Goal: Task Accomplishment & Management: Manage account settings

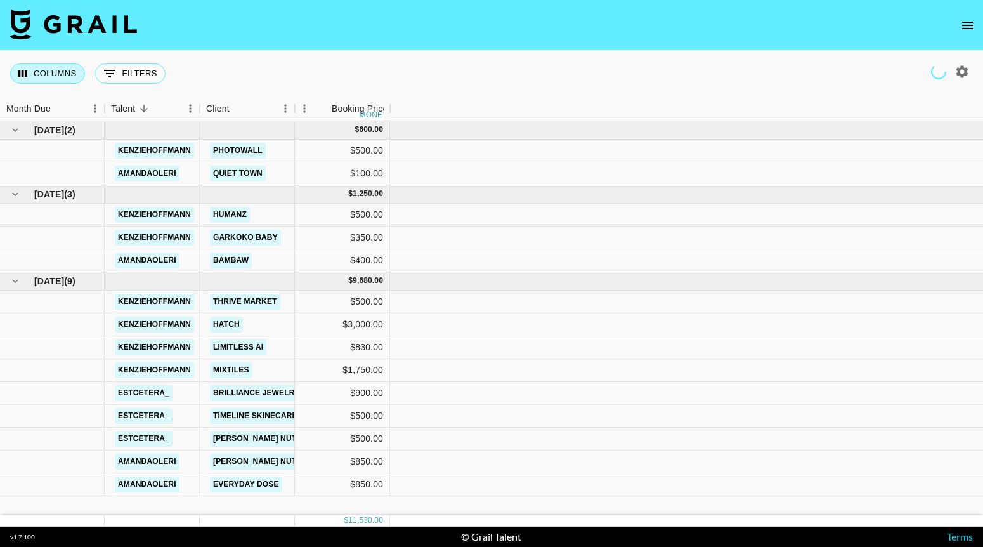
click at [46, 73] on button "Columns" at bounding box center [47, 73] width 75 height 20
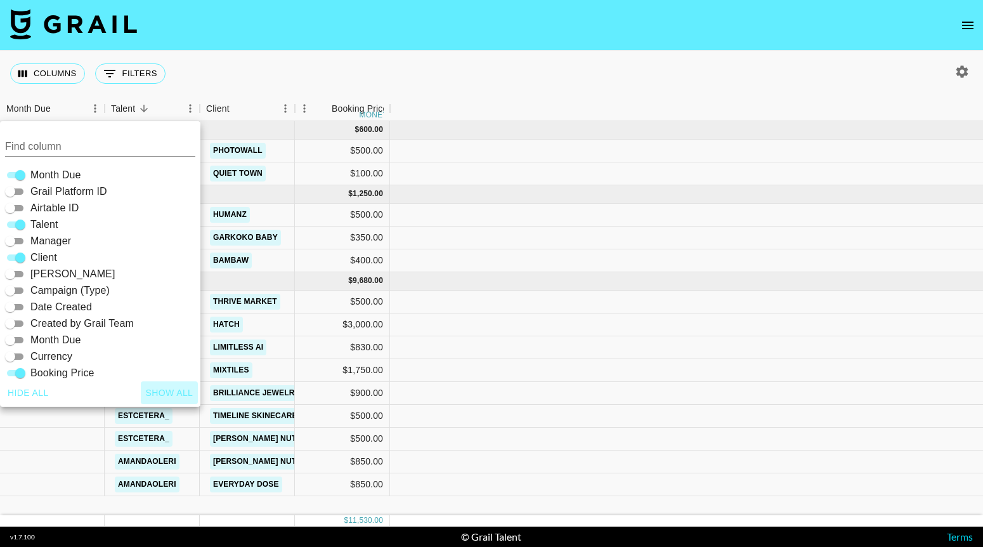
click at [164, 391] on button "Show all" at bounding box center [170, 392] width 58 height 23
checkbox input "true"
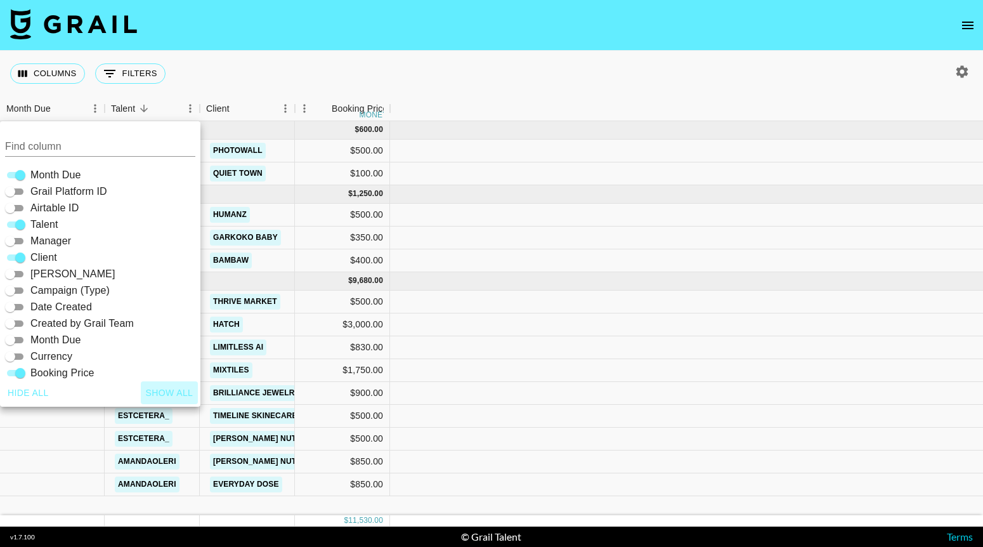
checkbox input "true"
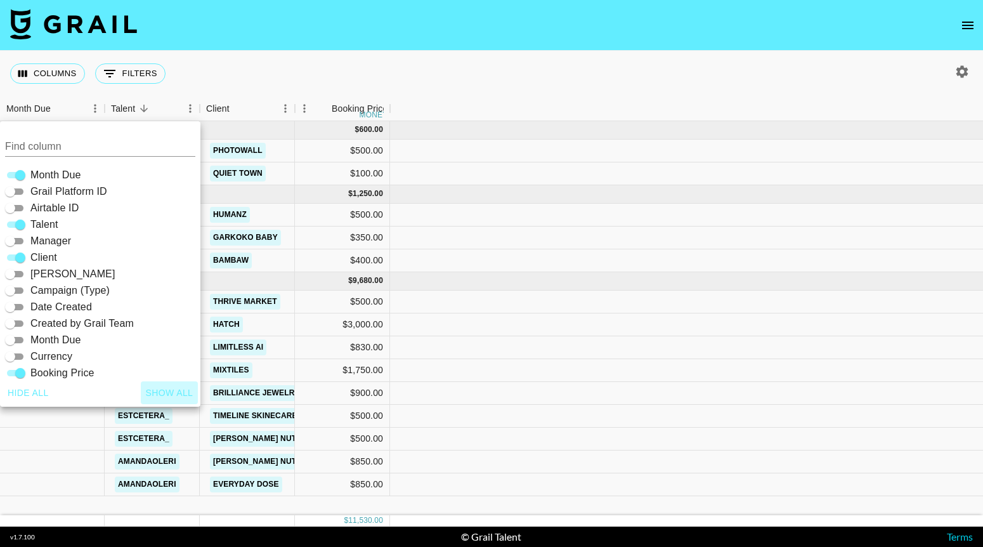
checkbox input "true"
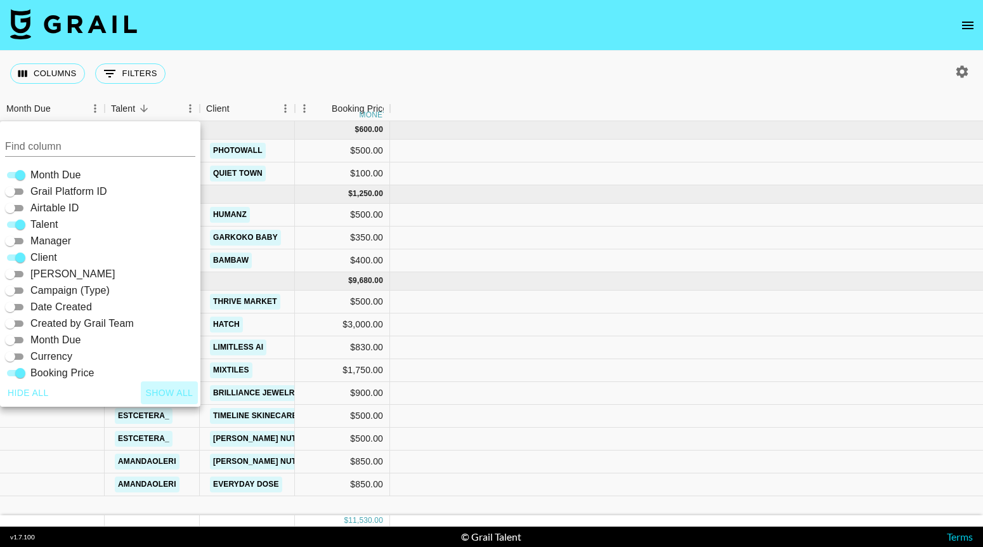
checkbox input "true"
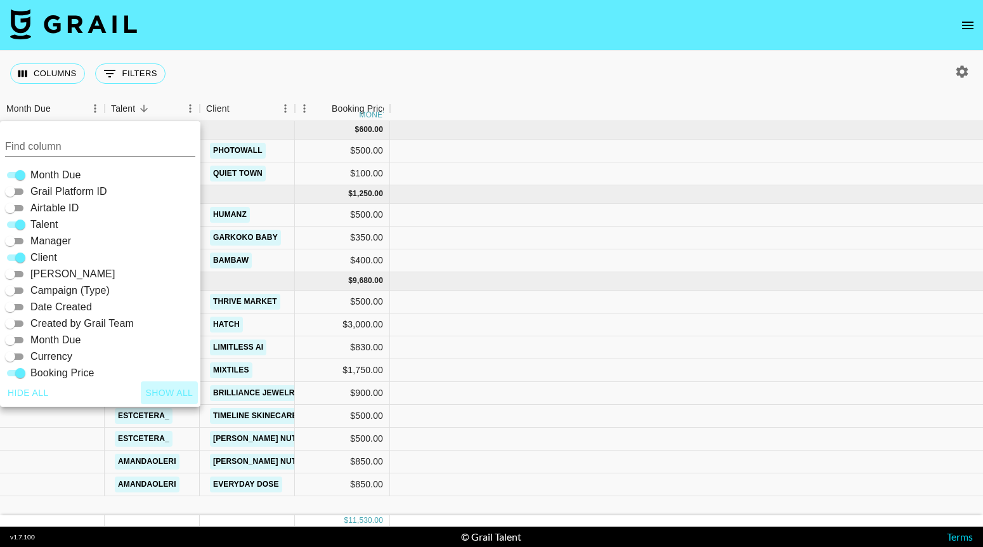
checkbox input "true"
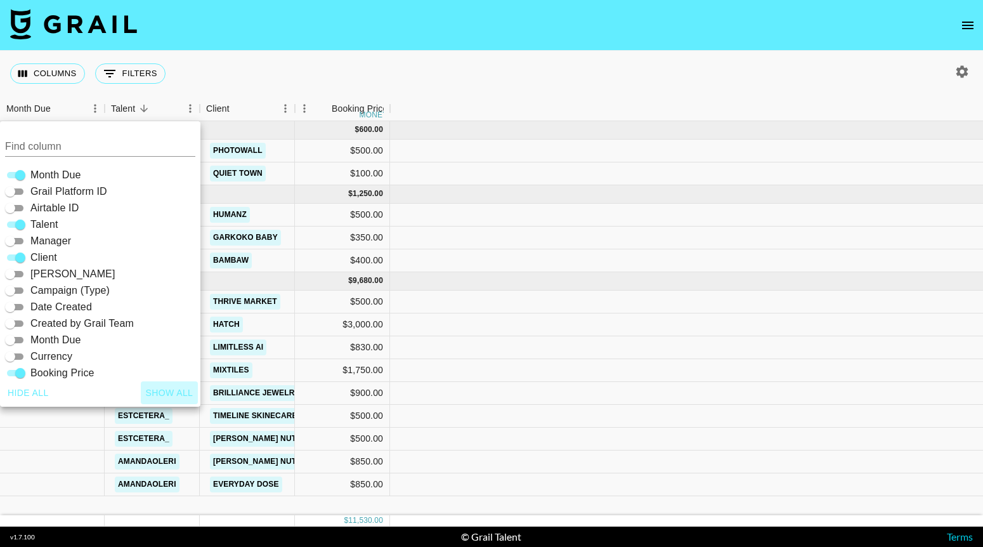
checkbox input "true"
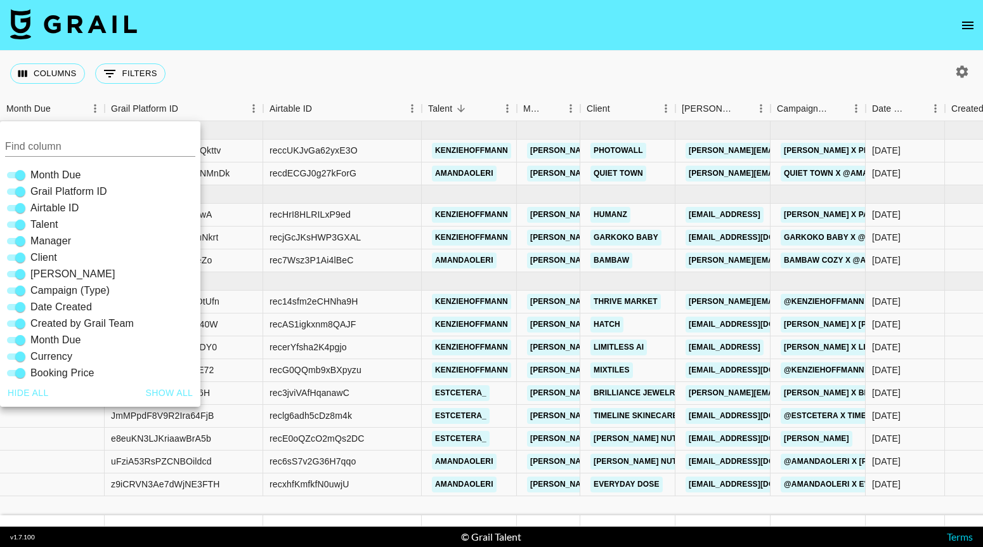
click at [380, 63] on div "Columns 0 Filters + Booking" at bounding box center [491, 74] width 983 height 46
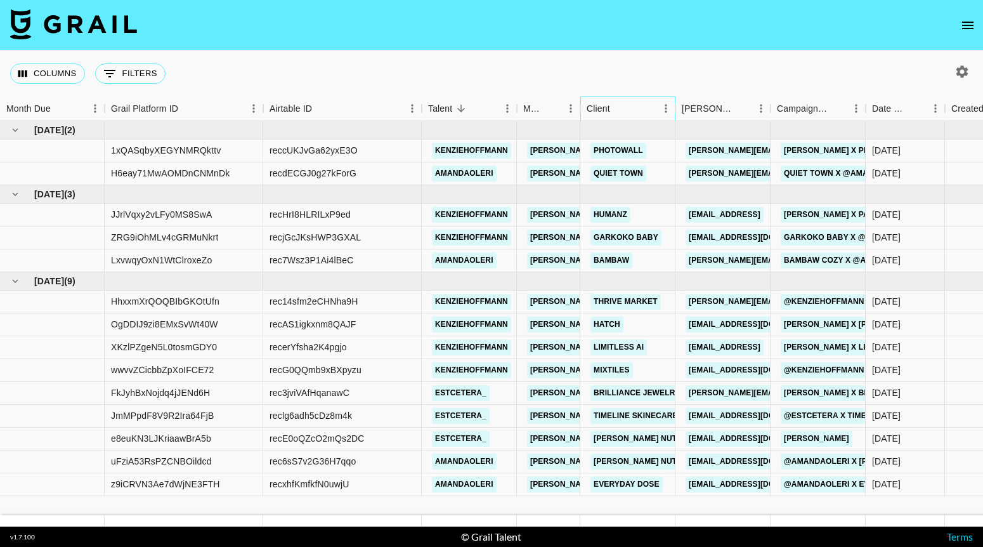
click at [589, 109] on div "Client" at bounding box center [598, 108] width 23 height 25
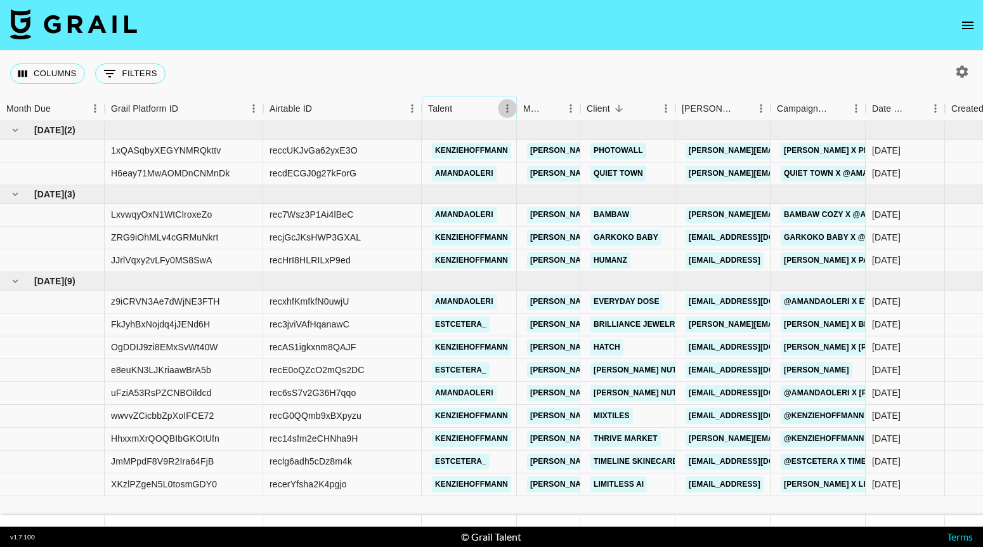
click at [506, 112] on icon "Menu" at bounding box center [507, 108] width 13 height 13
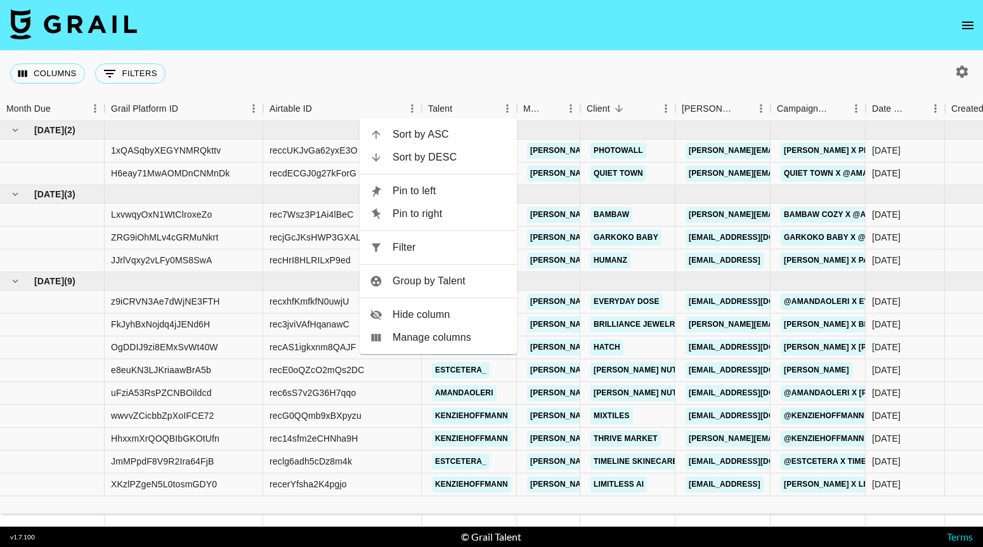
click at [438, 247] on span "Filter" at bounding box center [450, 247] width 114 height 15
select select "talentName"
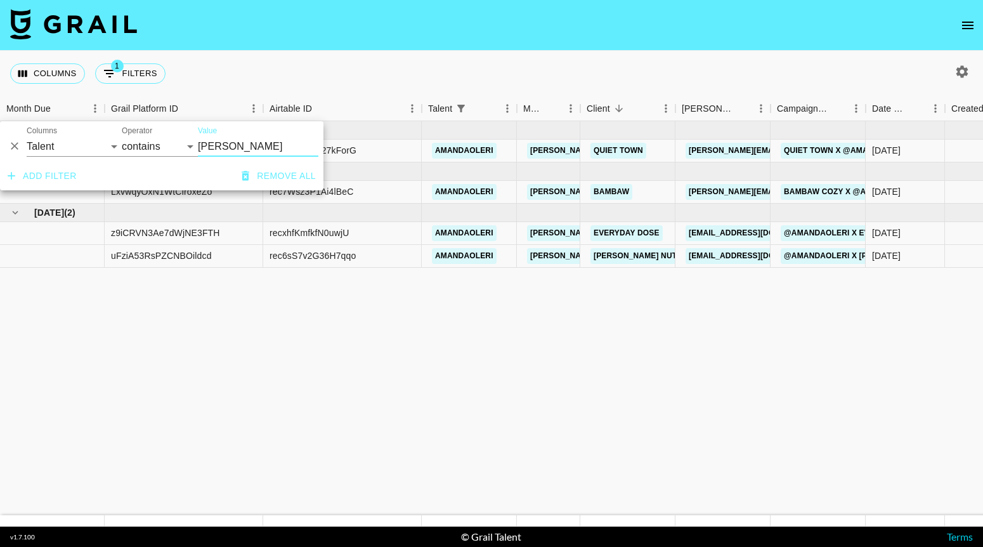
type input "[PERSON_NAME]"
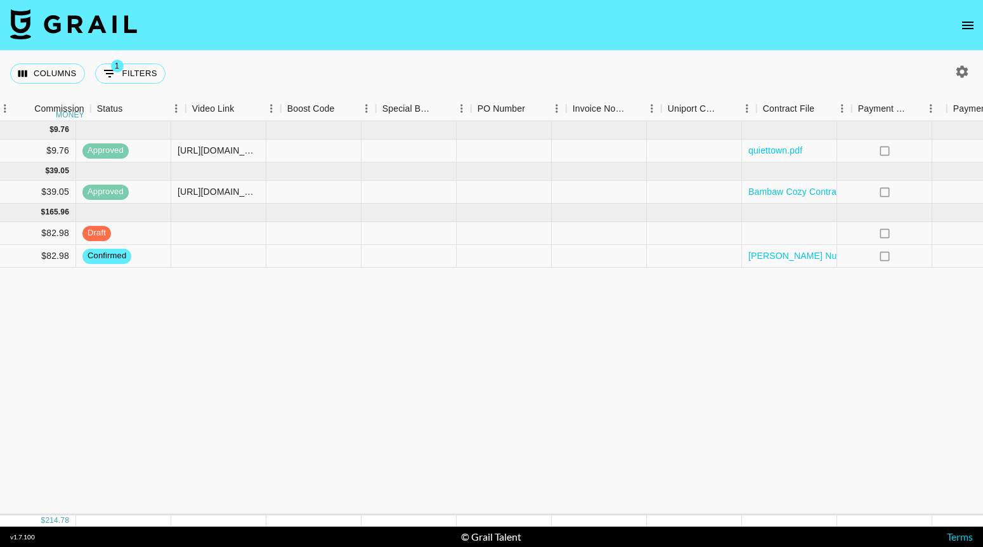
scroll to position [0, 1710]
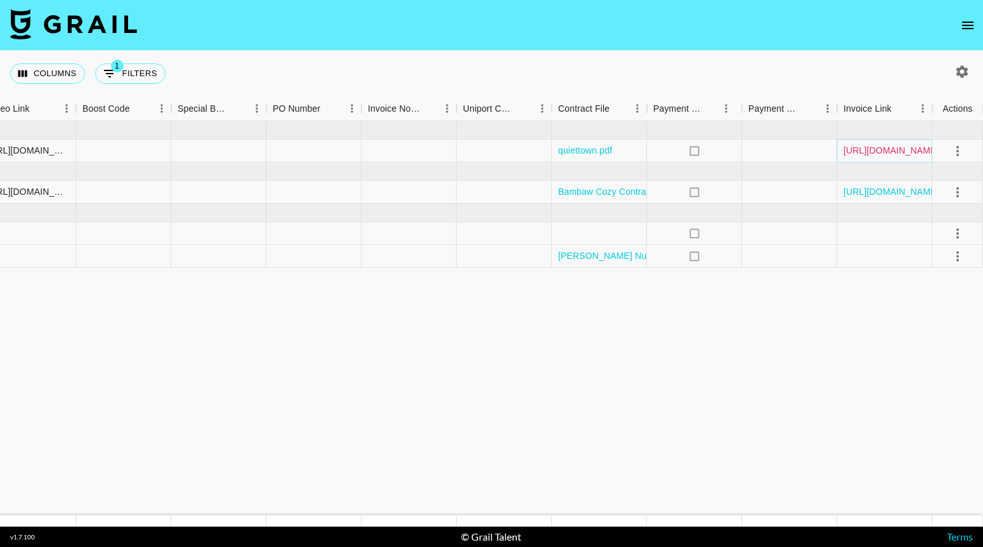
click at [801, 150] on link "[URL][DOMAIN_NAME]" at bounding box center [892, 150] width 96 height 13
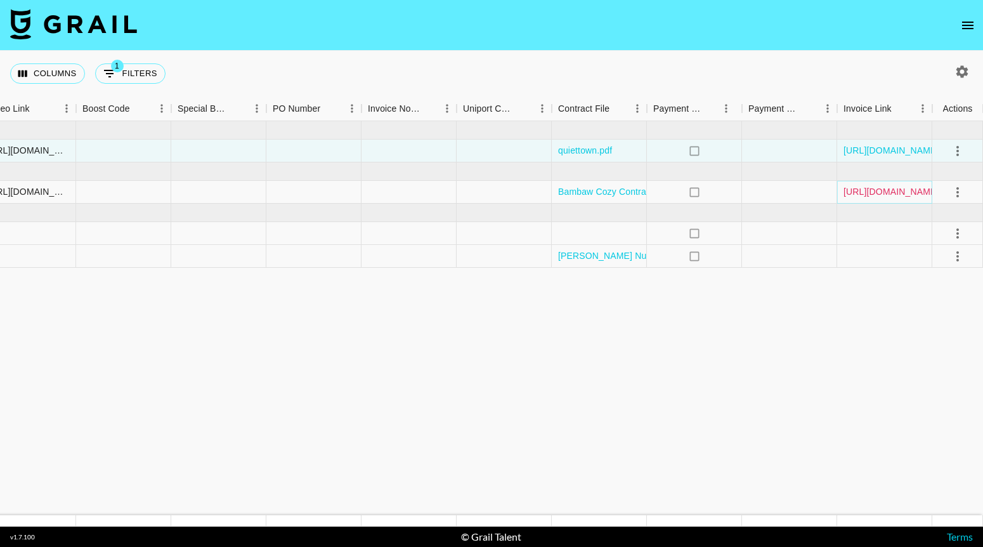
click at [801, 196] on link "[URL][DOMAIN_NAME]" at bounding box center [892, 191] width 96 height 13
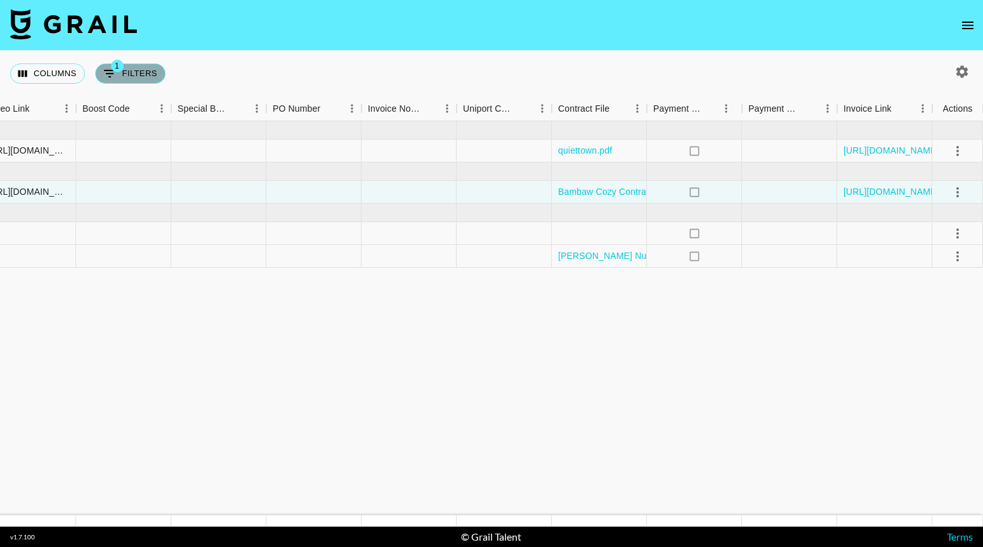
click at [151, 74] on button "1 Filters" at bounding box center [130, 73] width 70 height 20
select select "talentName"
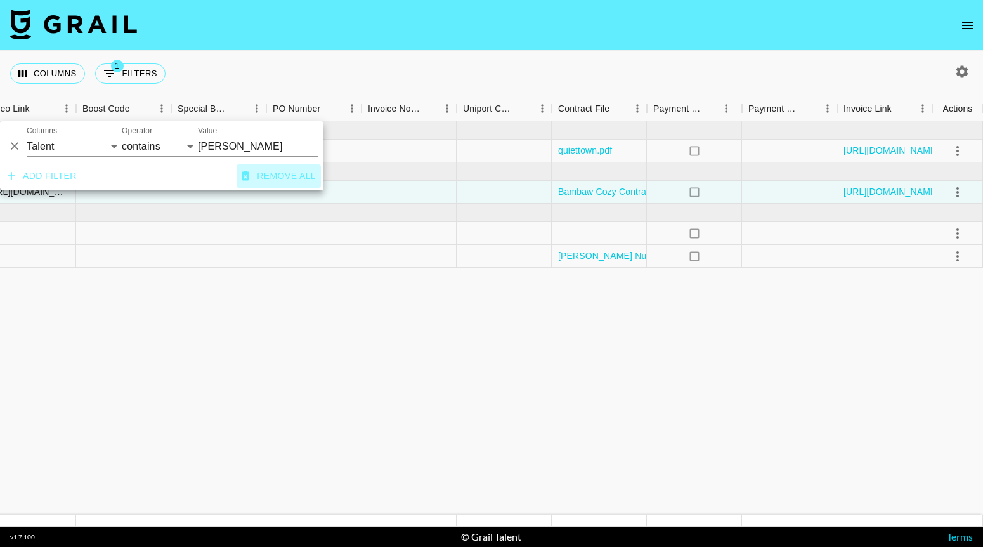
click at [275, 168] on button "Remove all" at bounding box center [279, 175] width 84 height 23
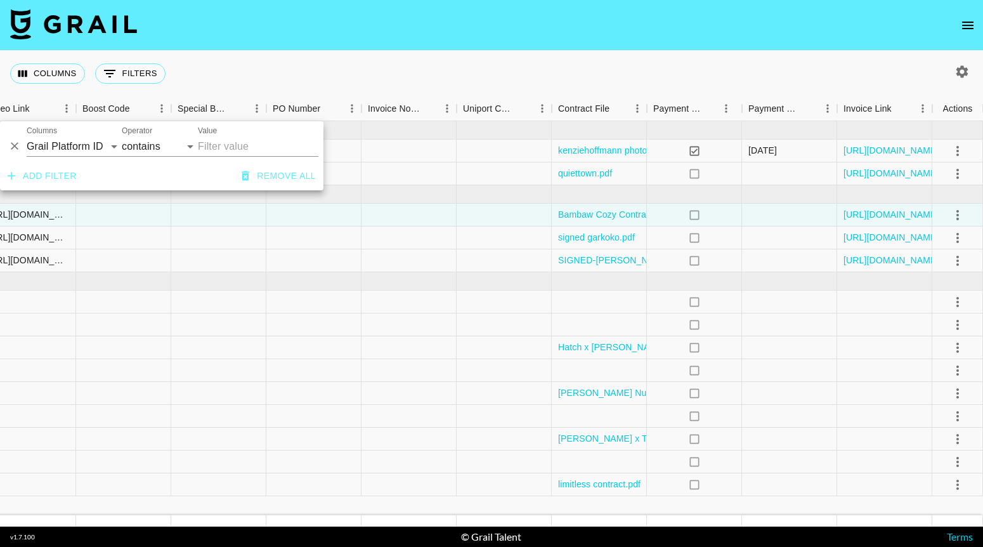
click at [351, 42] on nav at bounding box center [491, 25] width 983 height 51
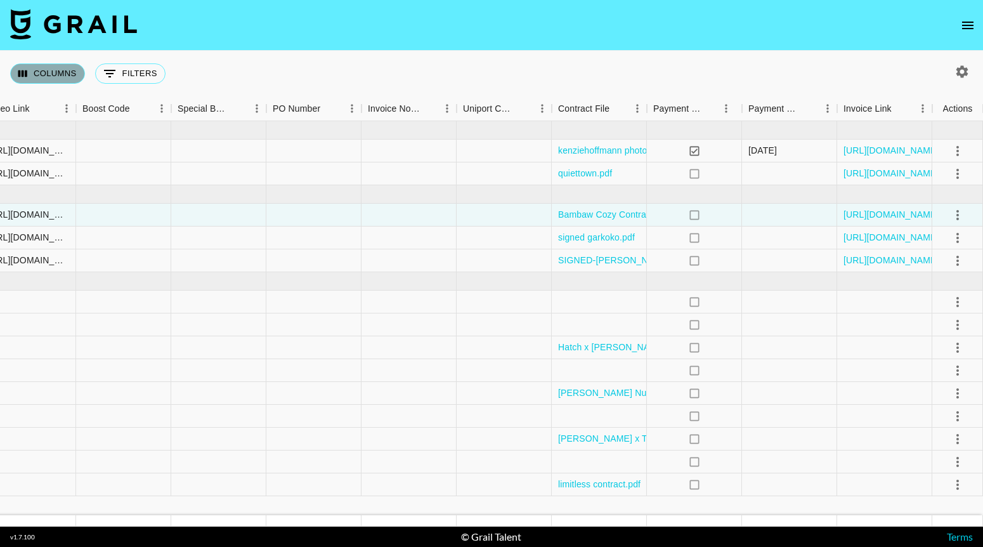
click at [48, 69] on button "Columns" at bounding box center [47, 73] width 75 height 20
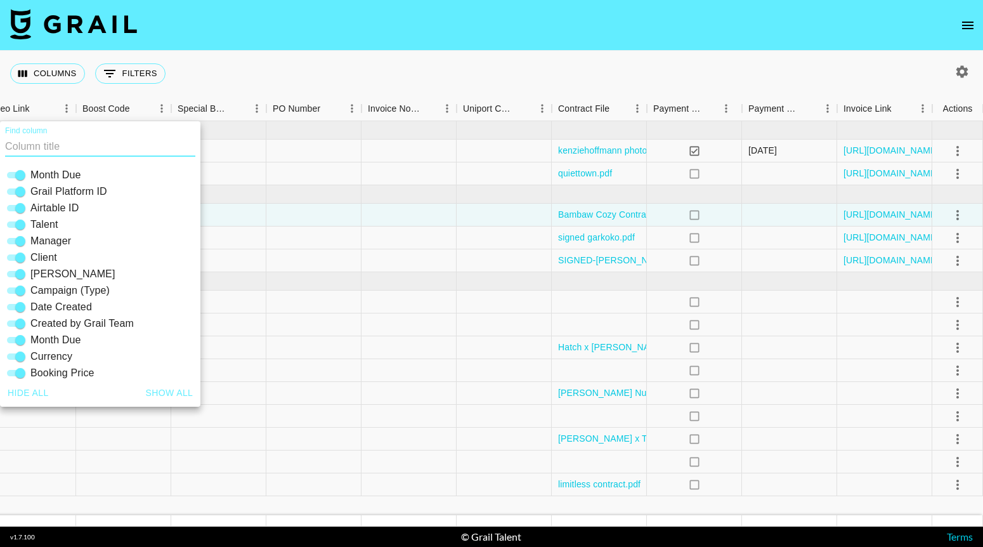
click at [177, 388] on button "Show all" at bounding box center [170, 392] width 58 height 23
click at [162, 393] on button "Show all" at bounding box center [170, 392] width 58 height 23
click at [360, 57] on div "Columns 0 Filters + Booking" at bounding box center [491, 74] width 983 height 46
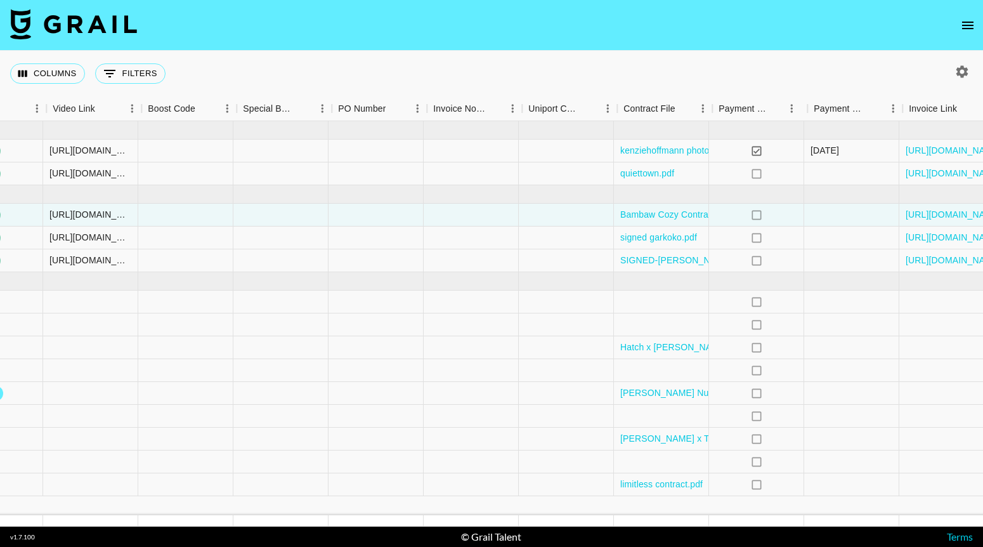
scroll to position [0, 1649]
click at [801, 149] on link "[URL][DOMAIN_NAME]" at bounding box center [953, 150] width 96 height 13
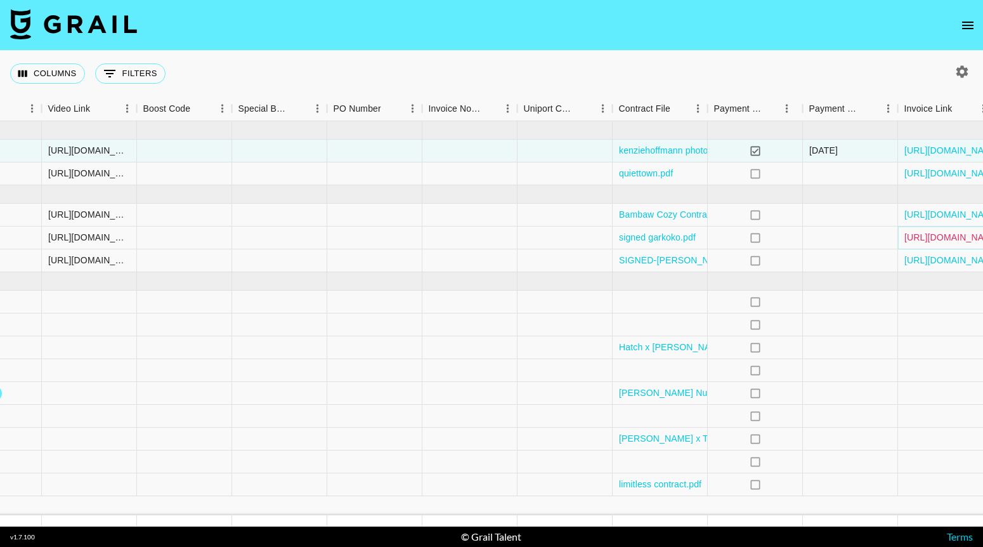
click at [801, 237] on link "[URL][DOMAIN_NAME]" at bounding box center [953, 237] width 96 height 13
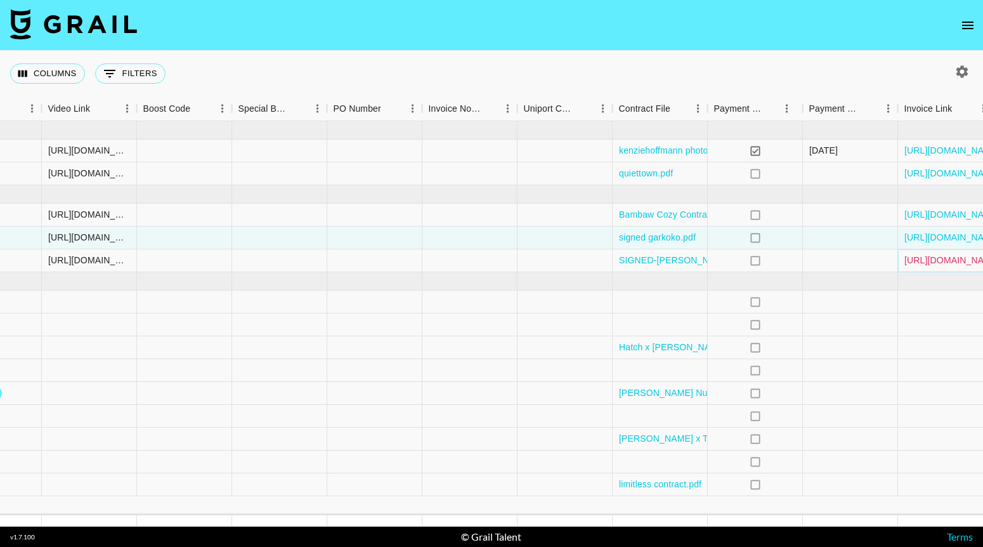
click at [801, 263] on link "[URL][DOMAIN_NAME]" at bounding box center [953, 260] width 96 height 13
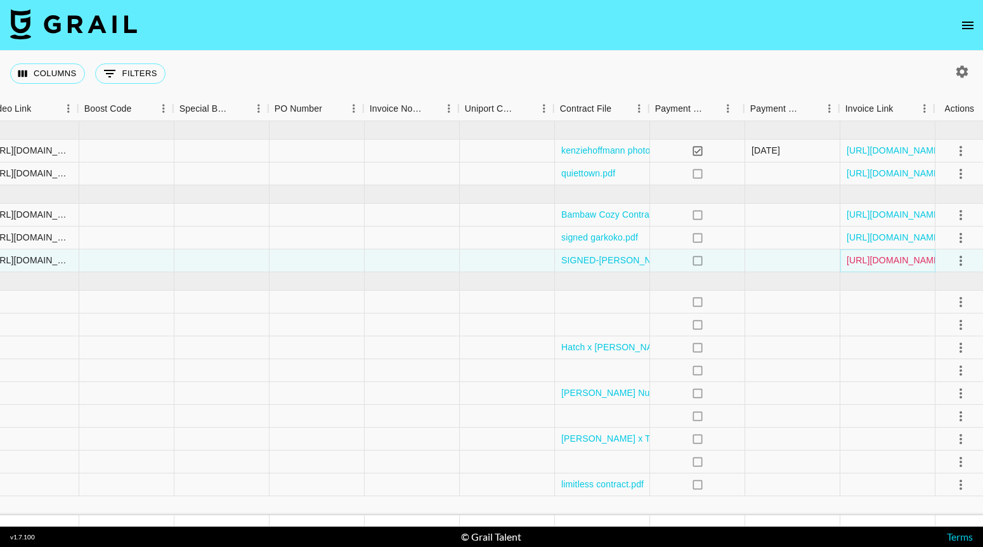
scroll to position [0, 1710]
click at [801, 325] on div at bounding box center [884, 324] width 95 height 23
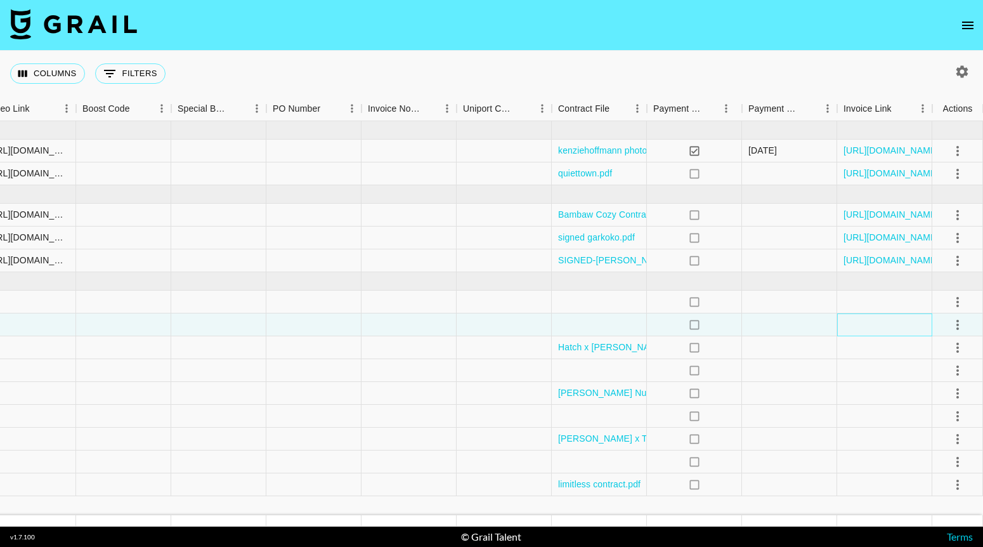
click at [801, 325] on div at bounding box center [884, 324] width 95 height 23
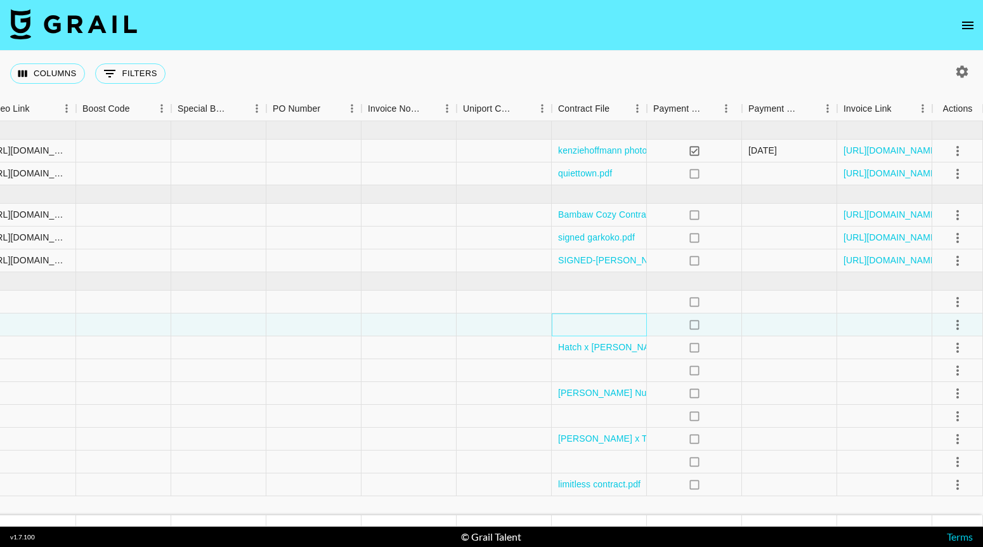
click at [603, 326] on div at bounding box center [599, 324] width 95 height 23
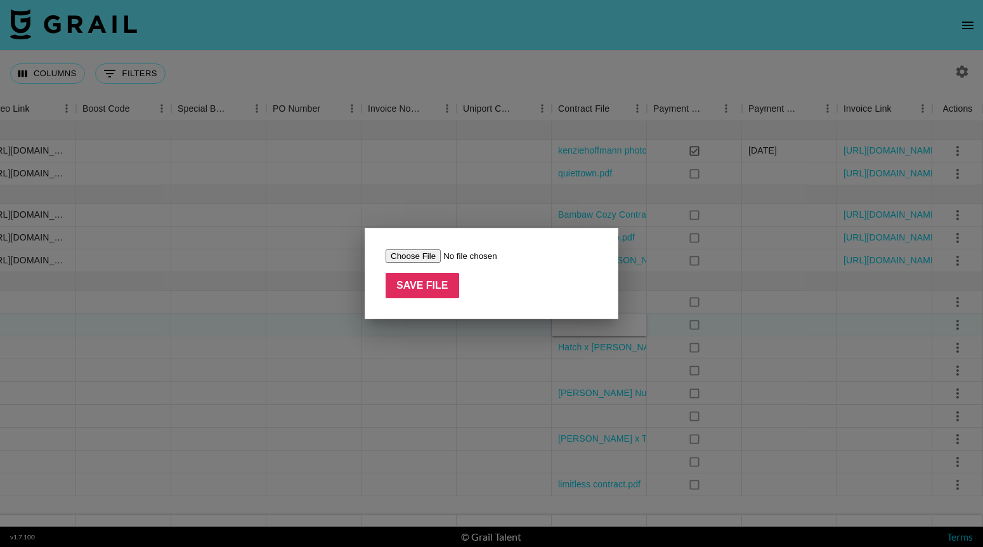
click at [419, 258] on input "file" at bounding box center [466, 255] width 161 height 13
type input "C:\fakepath\Content Creators - [PERSON_NAME]:brilliance signed.pdf"
click at [427, 291] on input "Save File" at bounding box center [423, 285] width 74 height 25
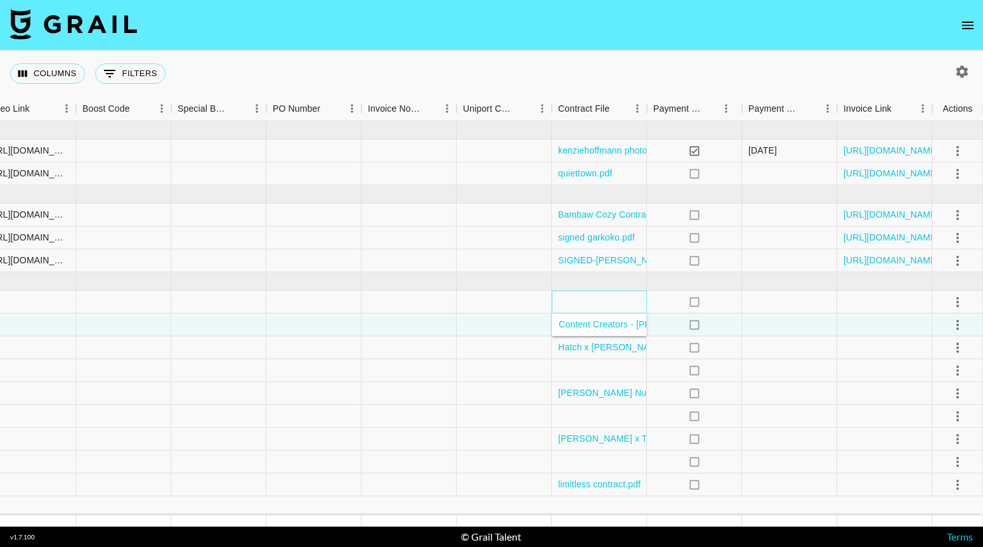
click at [618, 299] on div at bounding box center [599, 302] width 95 height 23
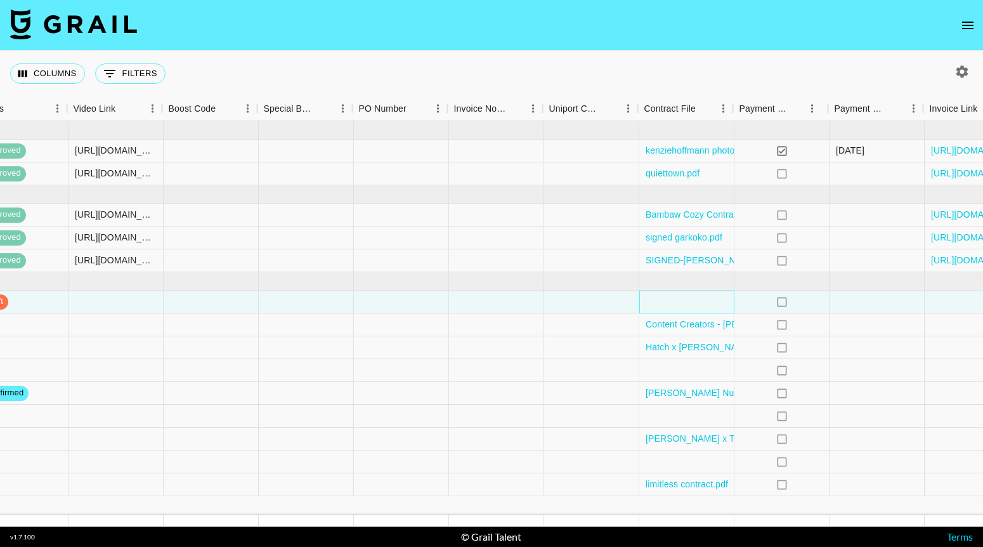
scroll to position [0, 1624]
click at [692, 462] on div at bounding box center [685, 461] width 95 height 23
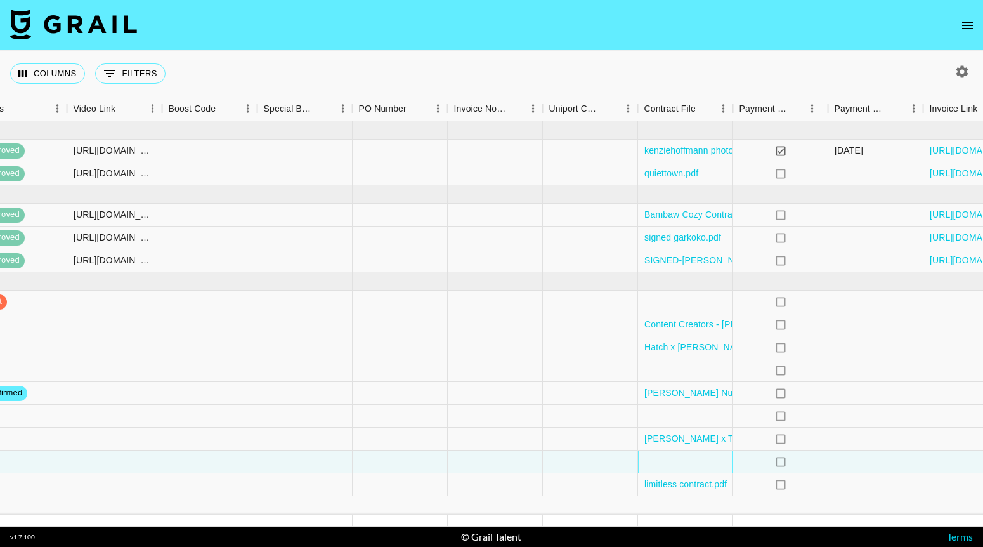
click at [692, 462] on div at bounding box center [685, 461] width 95 height 23
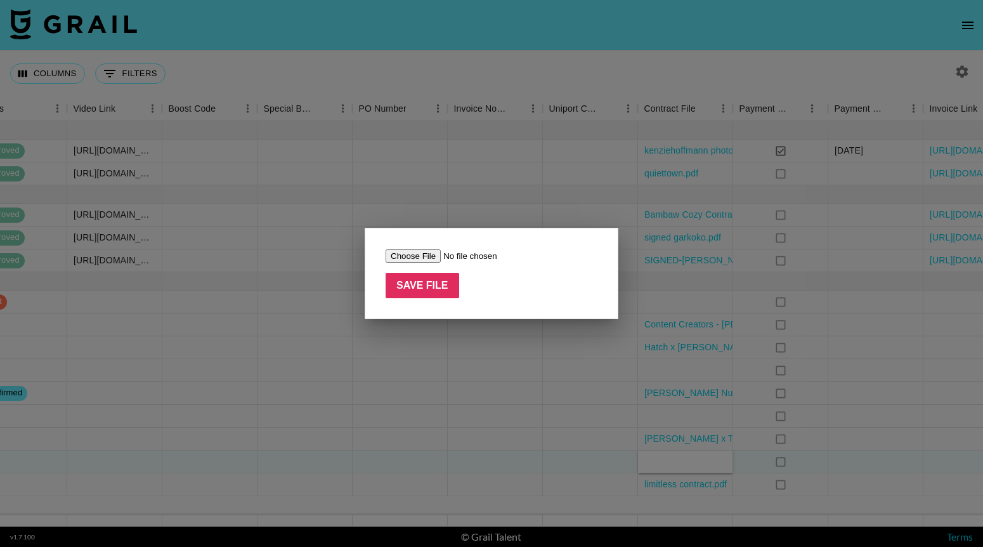
click at [405, 247] on div "Save File" at bounding box center [492, 273] width 254 height 91
click at [407, 258] on input "file" at bounding box center [466, 255] width 161 height 13
click at [531, 179] on div at bounding box center [491, 273] width 983 height 547
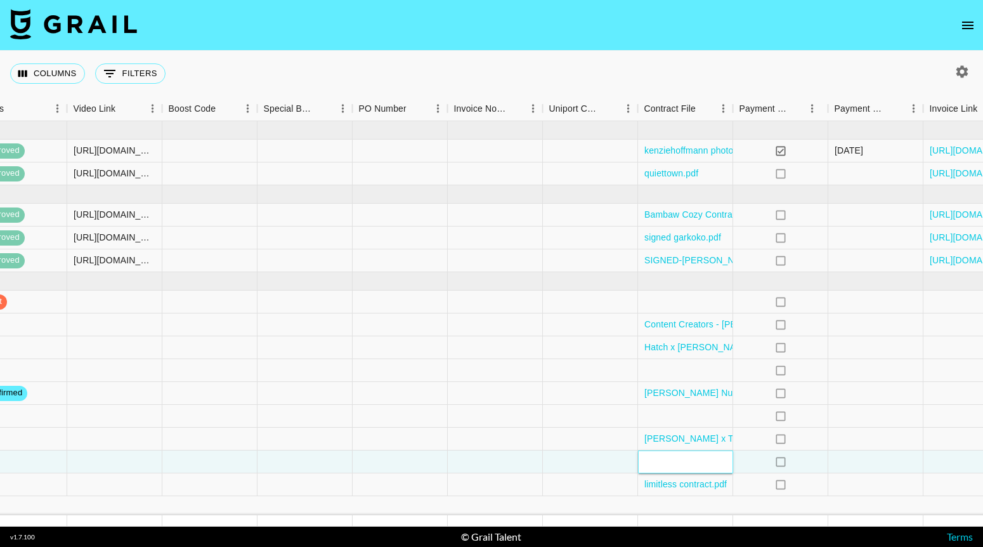
click at [674, 462] on div at bounding box center [685, 461] width 95 height 23
click at [761, 464] on div "no" at bounding box center [780, 461] width 95 height 23
click at [662, 461] on div at bounding box center [685, 461] width 95 height 23
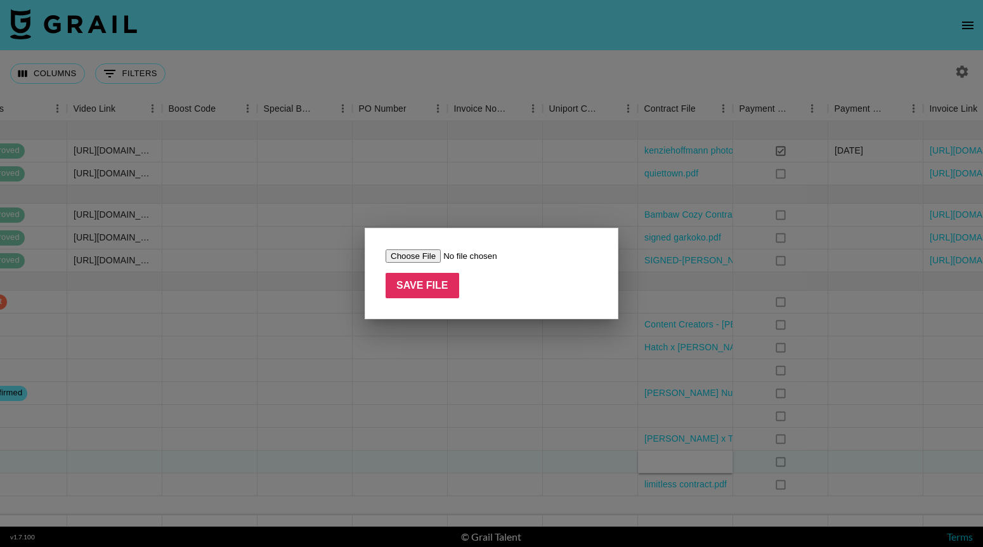
click at [417, 254] on input "file" at bounding box center [466, 255] width 161 height 13
type input "C:\fakepath\signed [PERSON_NAME] Timeline Longevity, Inc. - Collaboration Agree…"
click at [416, 284] on input "Save File" at bounding box center [423, 285] width 74 height 25
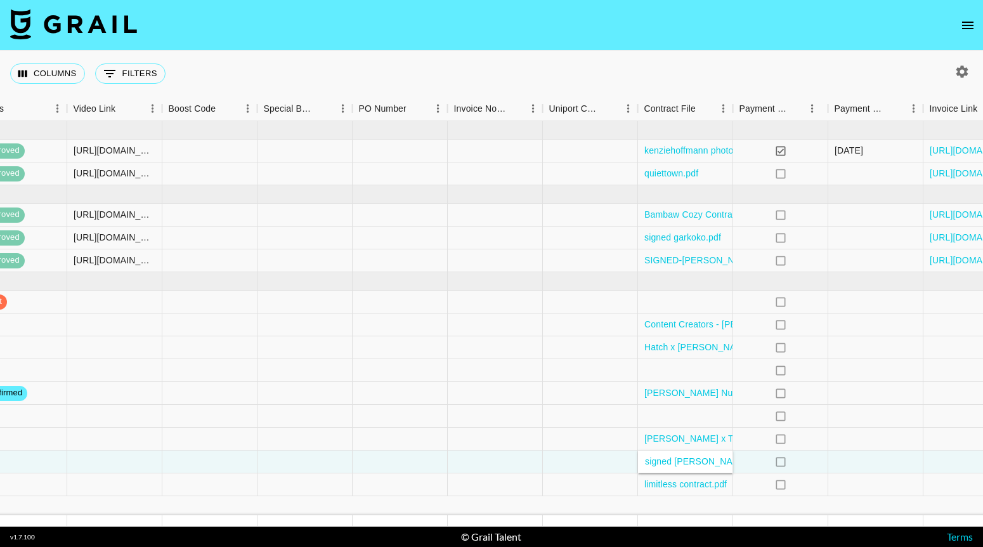
click at [716, 28] on nav at bounding box center [491, 25] width 983 height 51
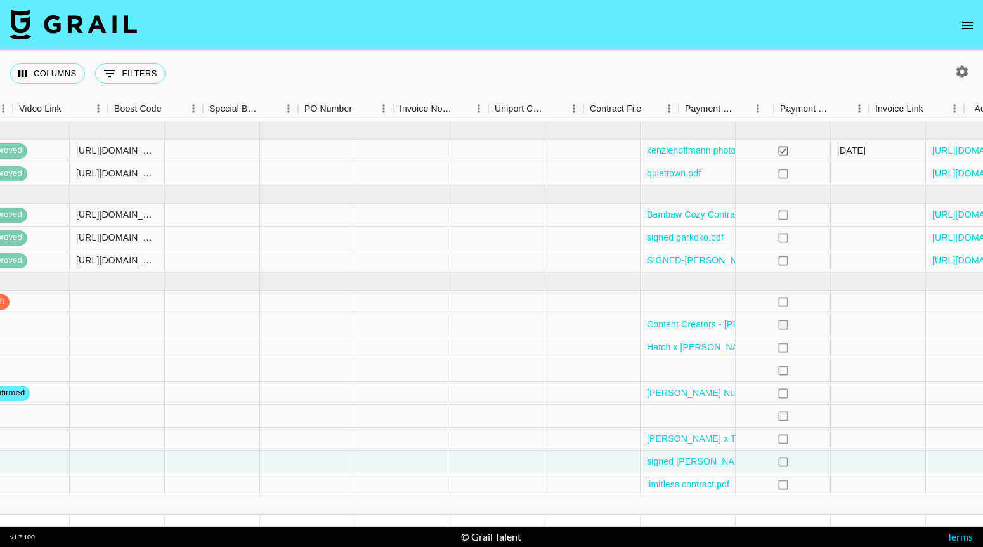
scroll to position [0, 1710]
